Goal: Go to known website: Go to known website

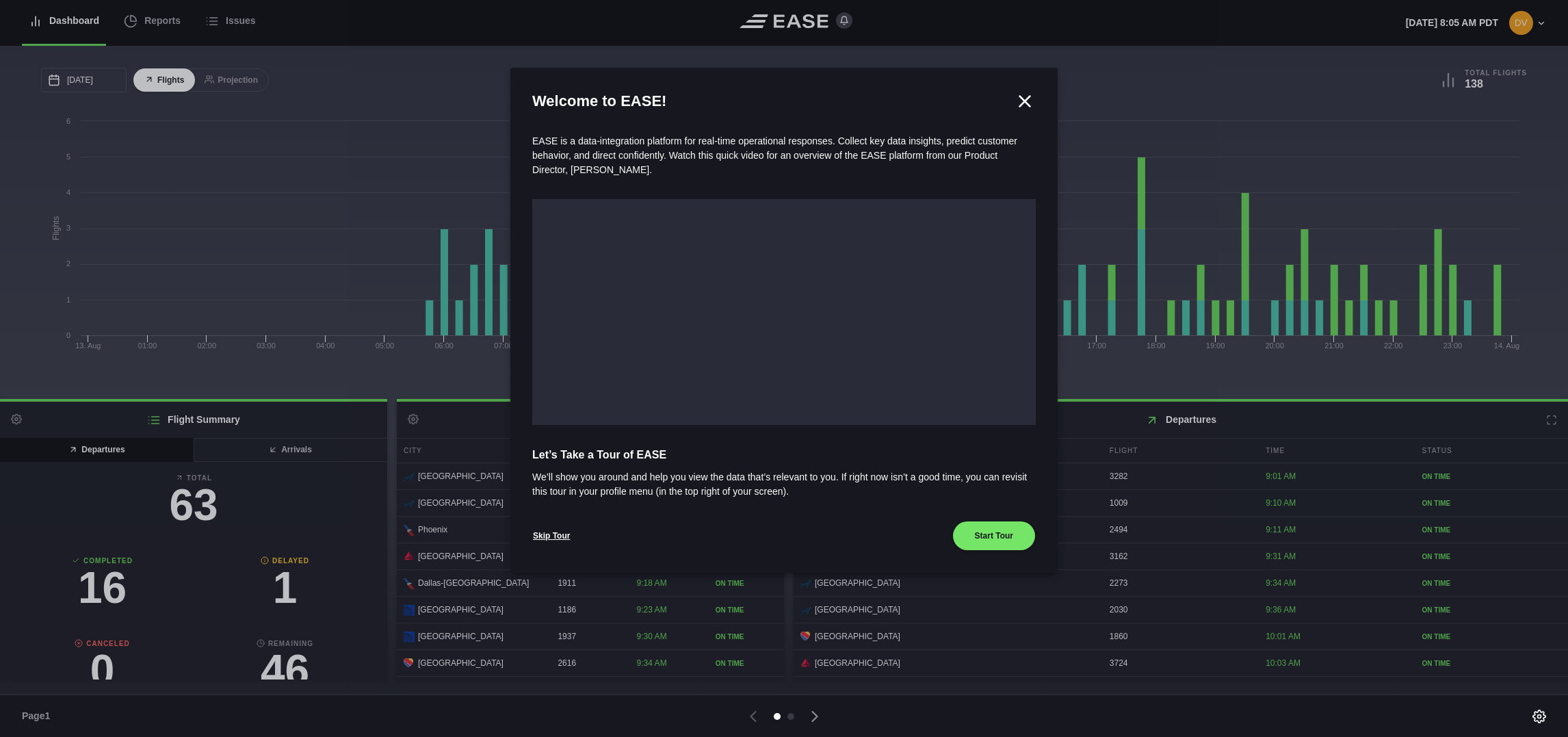
click at [1029, 101] on icon at bounding box center [1024, 101] width 21 height 21
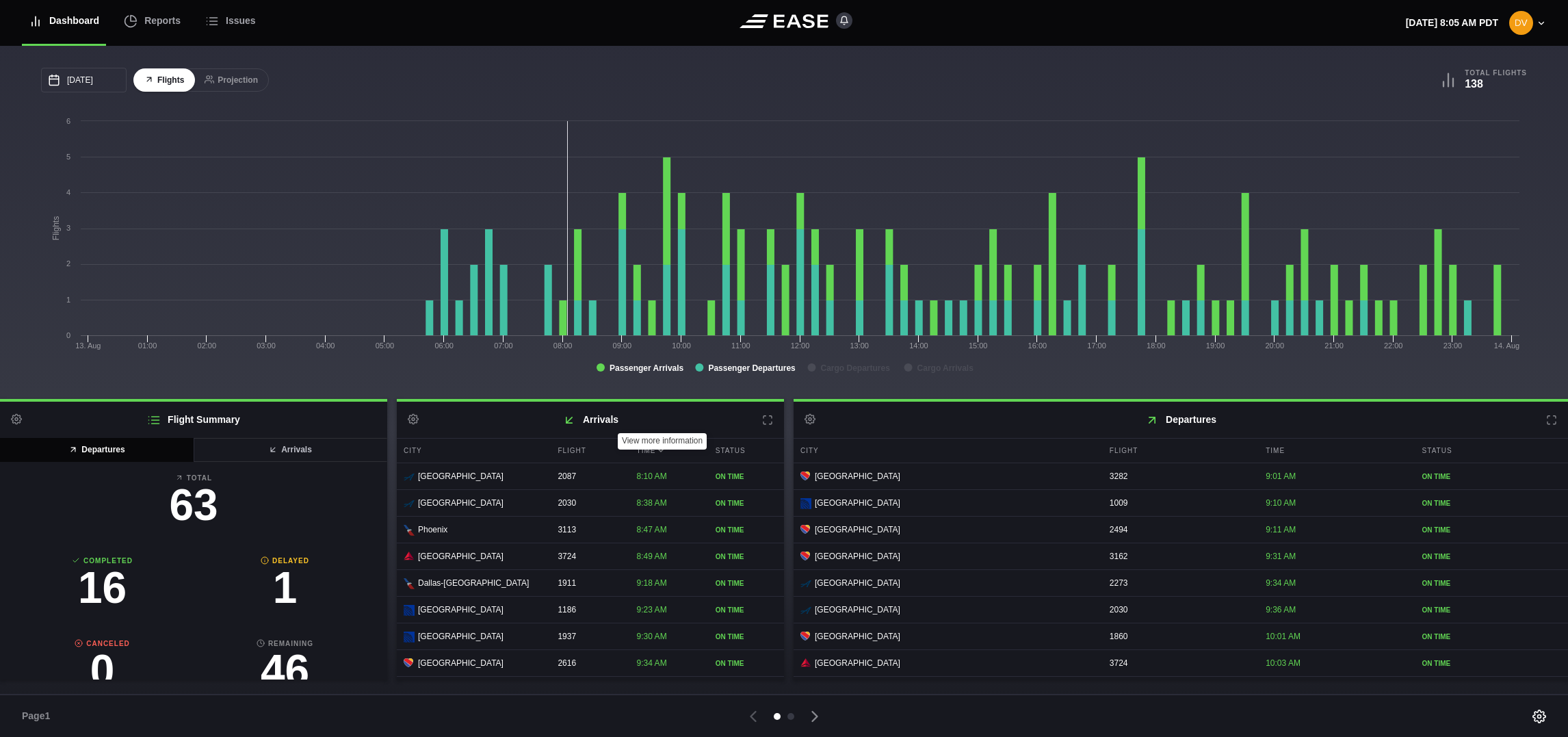
click at [766, 421] on icon at bounding box center [768, 420] width 11 height 11
